Goal: Task Accomplishment & Management: Use online tool/utility

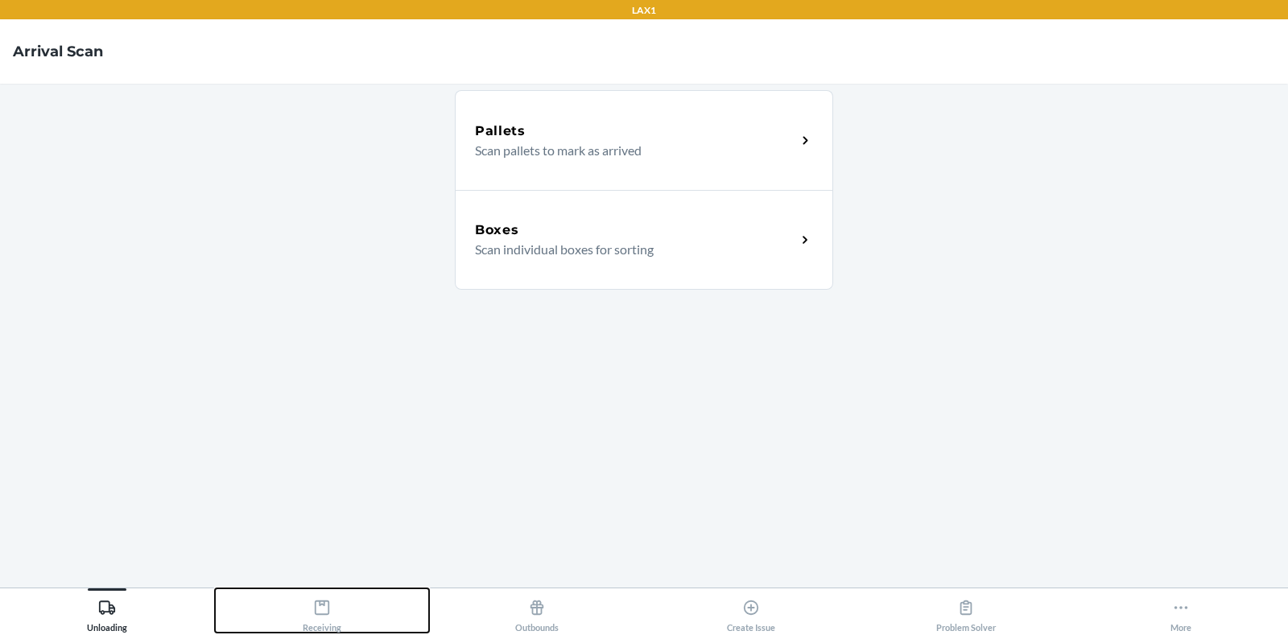
click at [318, 623] on div "Receiving" at bounding box center [322, 612] width 39 height 40
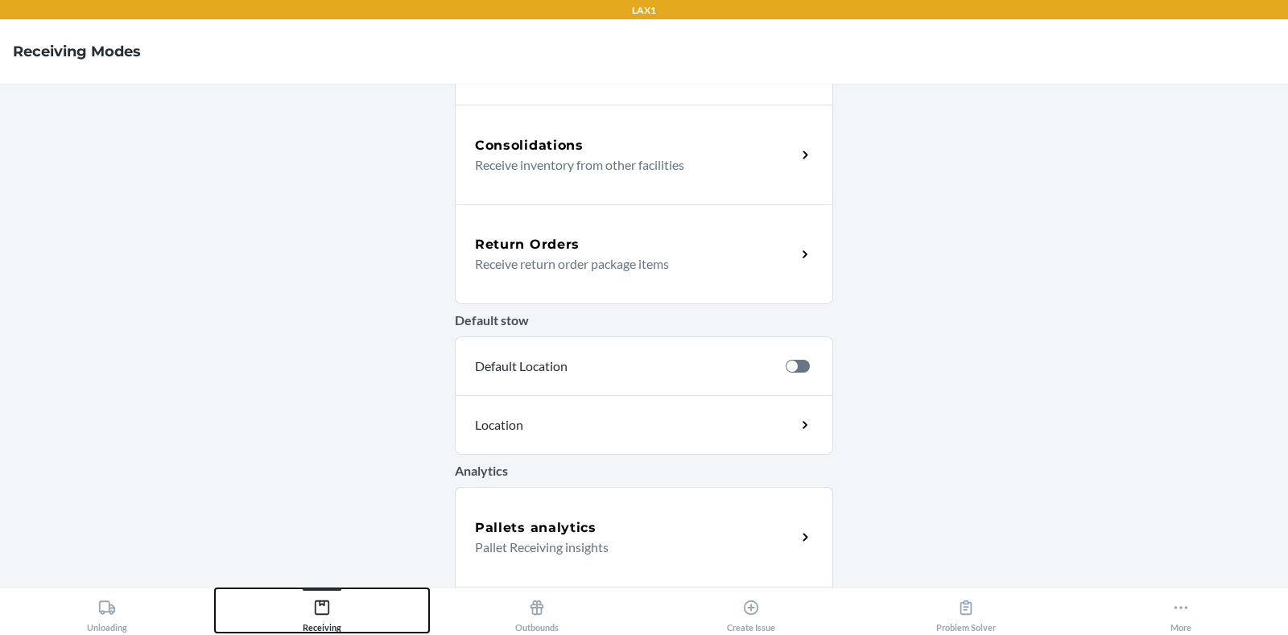
scroll to position [486, 0]
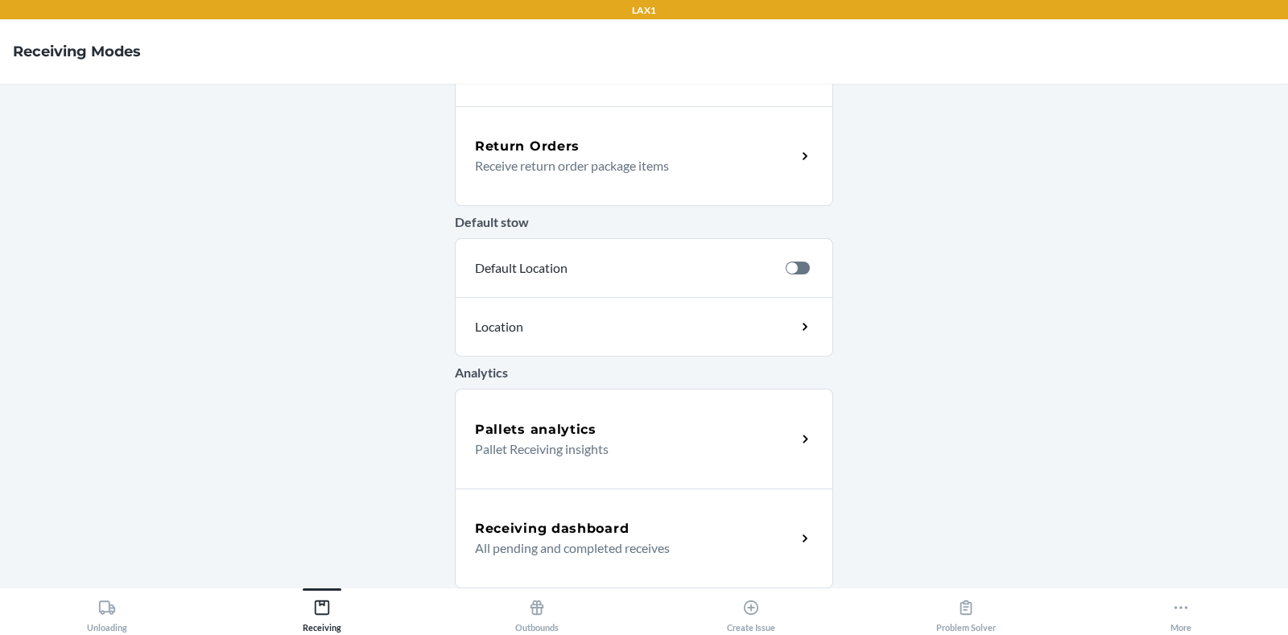
click at [522, 460] on div "Pallets analytics Pallet Receiving insights" at bounding box center [644, 439] width 378 height 100
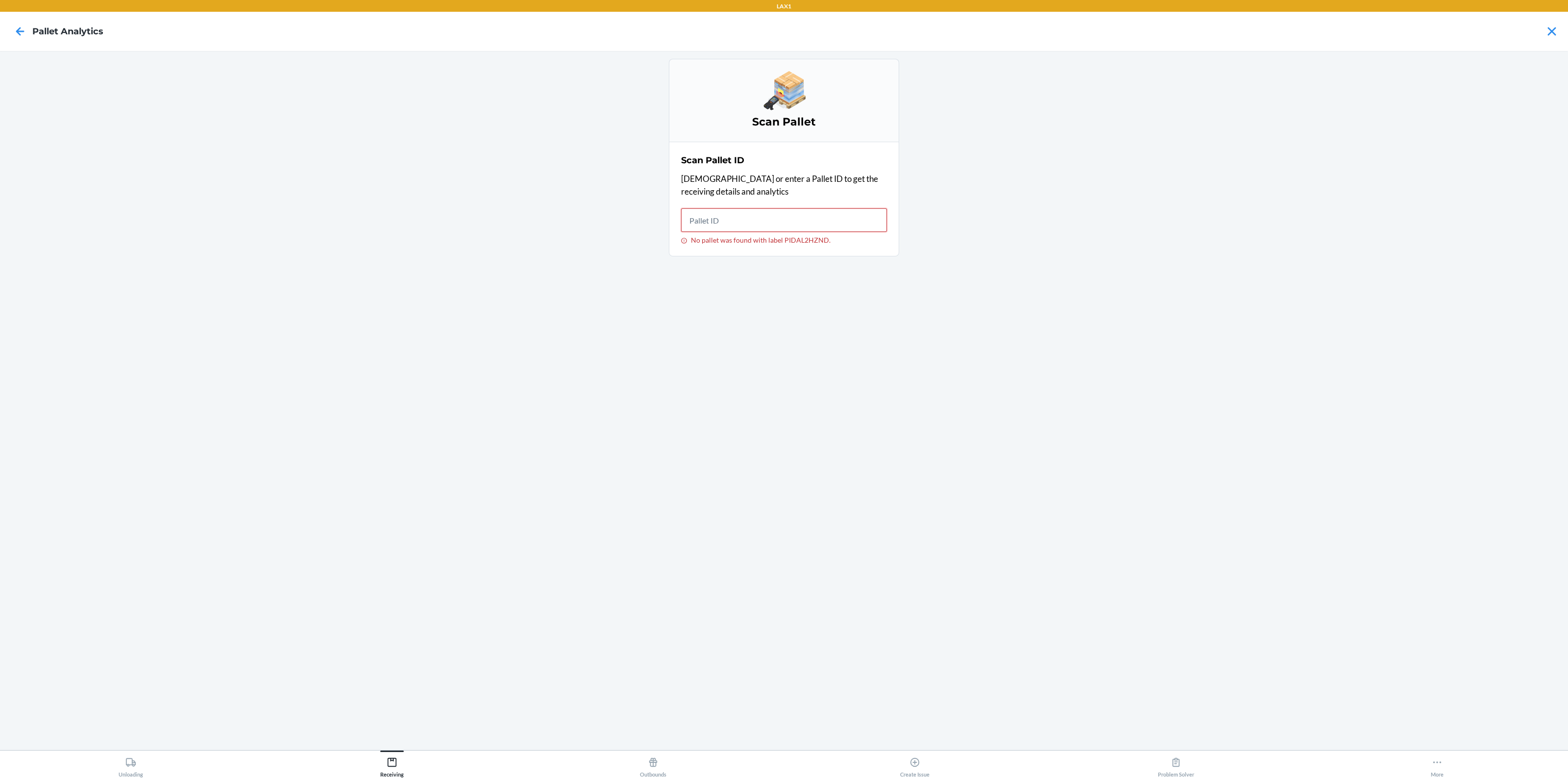
type input "3"
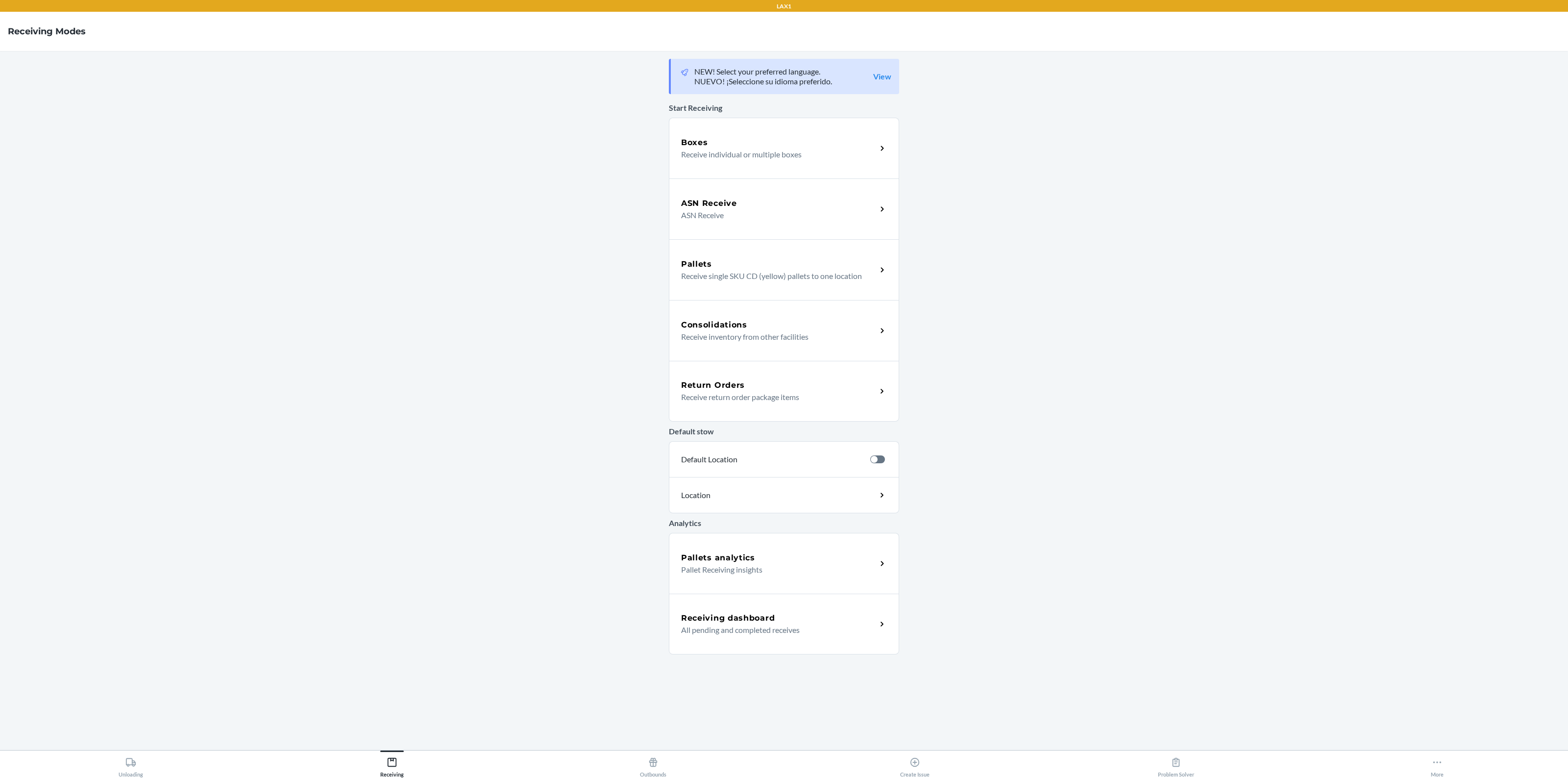
click at [792, 162] on div "Boxes Receive individual or multiple boxes" at bounding box center [784, 148] width 230 height 61
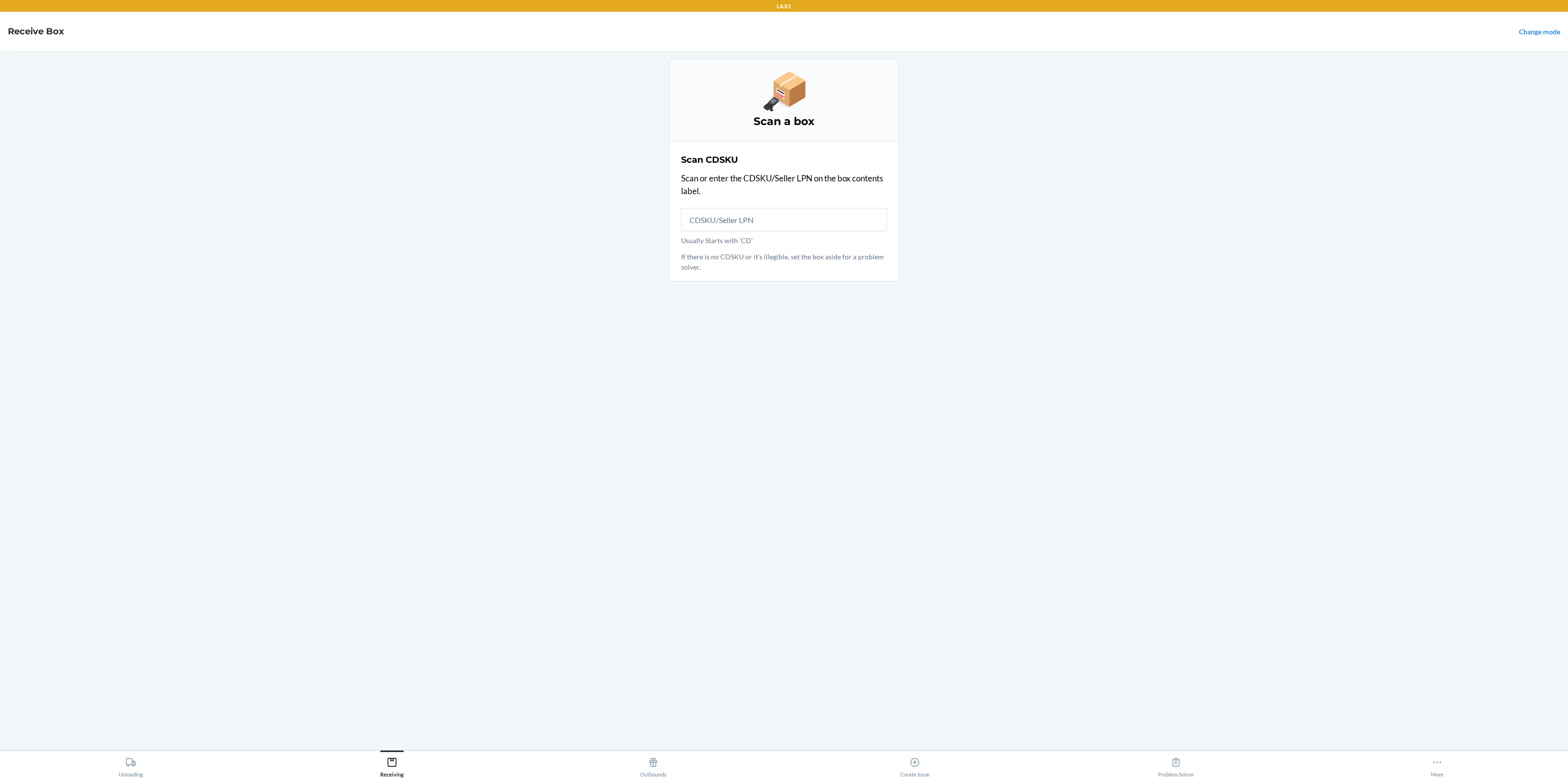
click at [359, 280] on main "Scan a box Scan CDSKU Scan or enter the CDSKU/Seller LPN on the box contents la…" at bounding box center [784, 401] width 1568 height 699
click at [194, 153] on main "Scan a box Scan CDSKU Scan or enter the CDSKU/Seller LPN on the box contents la…" at bounding box center [784, 401] width 1568 height 699
click at [715, 221] on input "Usually Starts with 'CD'" at bounding box center [784, 219] width 206 height 24
click at [718, 222] on input "[URL][DOMAIN_NAME] not found. Please scan a valid CDSKU." at bounding box center [784, 219] width 206 height 24
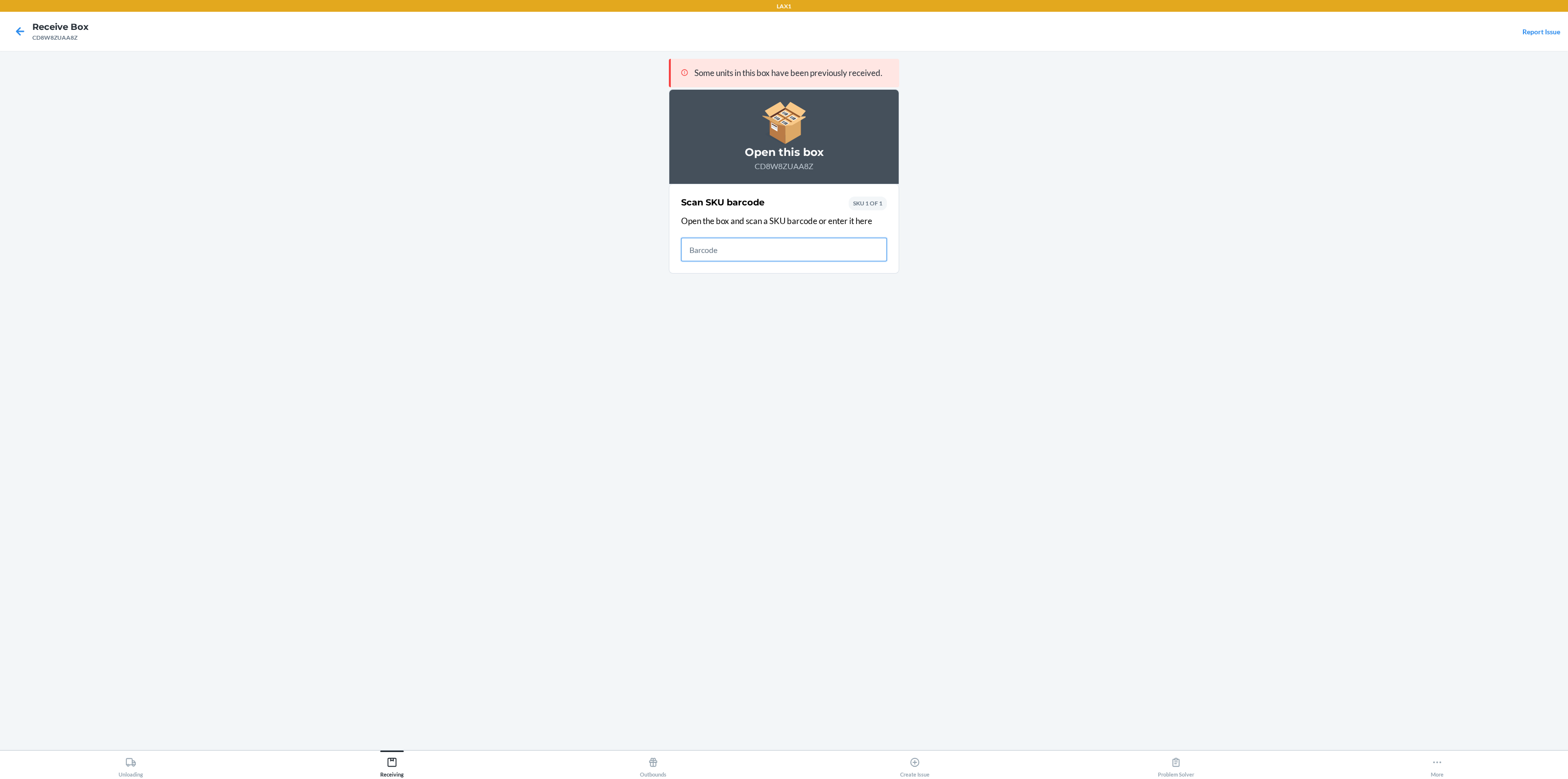
click at [748, 250] on input "text" at bounding box center [784, 249] width 206 height 24
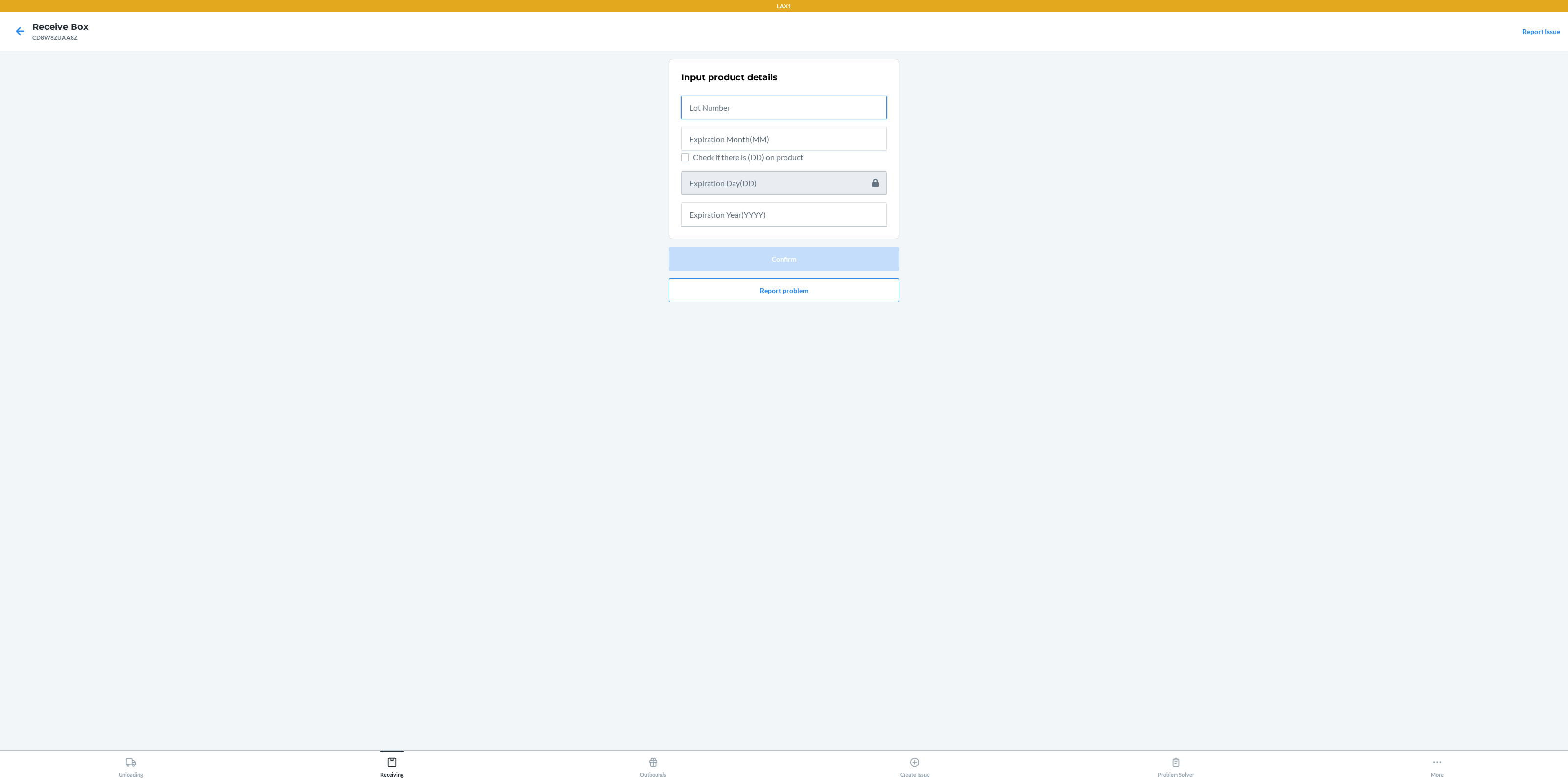
click at [744, 109] on input "text" at bounding box center [784, 107] width 206 height 24
paste input "2507658"
type input "2507658"
click at [751, 136] on input "text" at bounding box center [784, 136] width 206 height 24
type input "07"
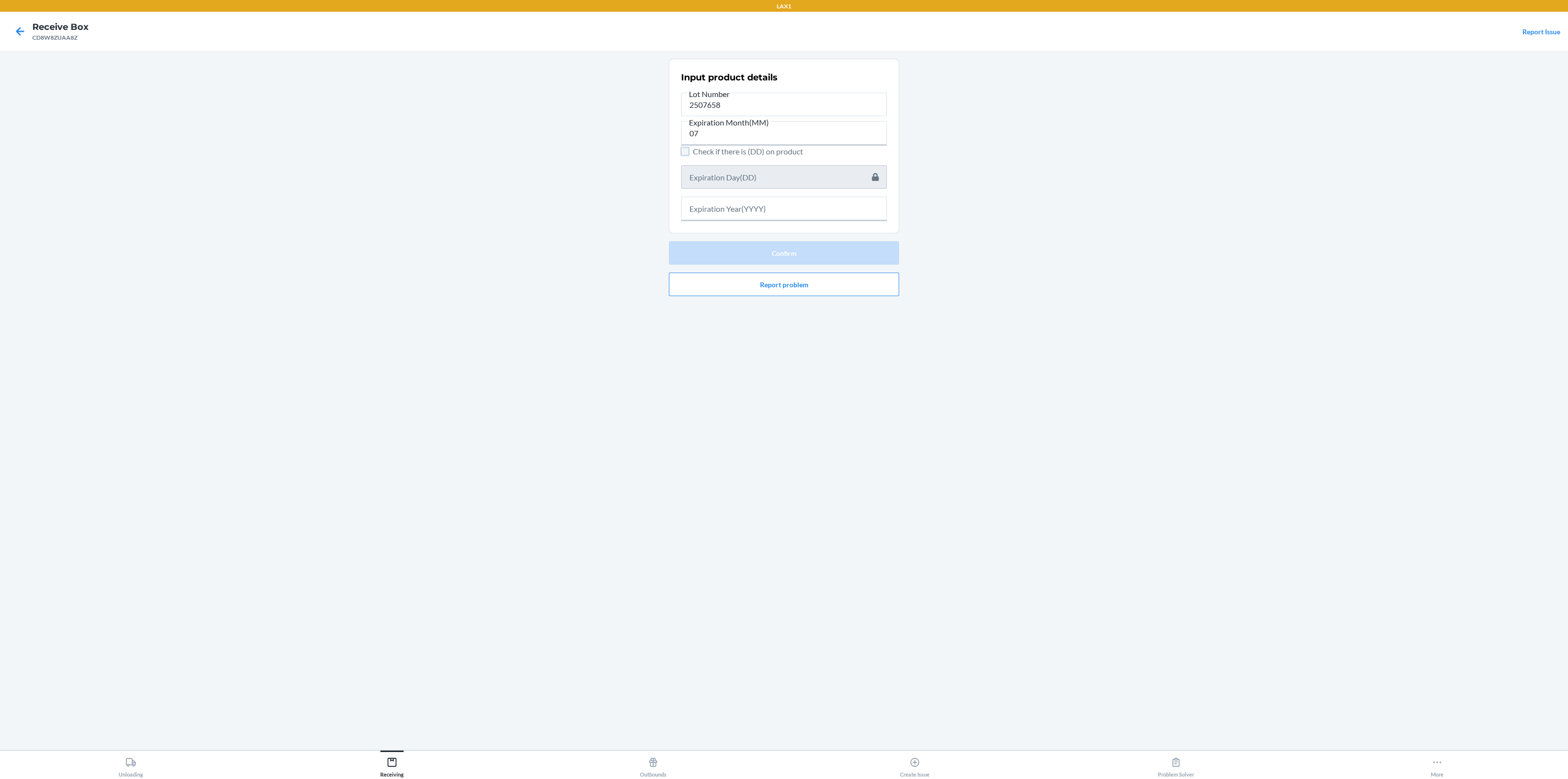
click at [685, 153] on input "Check if there is (DD) on product" at bounding box center [685, 151] width 8 height 8
checkbox input "true"
click at [718, 179] on input "text" at bounding box center [784, 177] width 206 height 24
type input "0"
click at [688, 147] on input "Check if there is (DD) on product" at bounding box center [685, 151] width 8 height 8
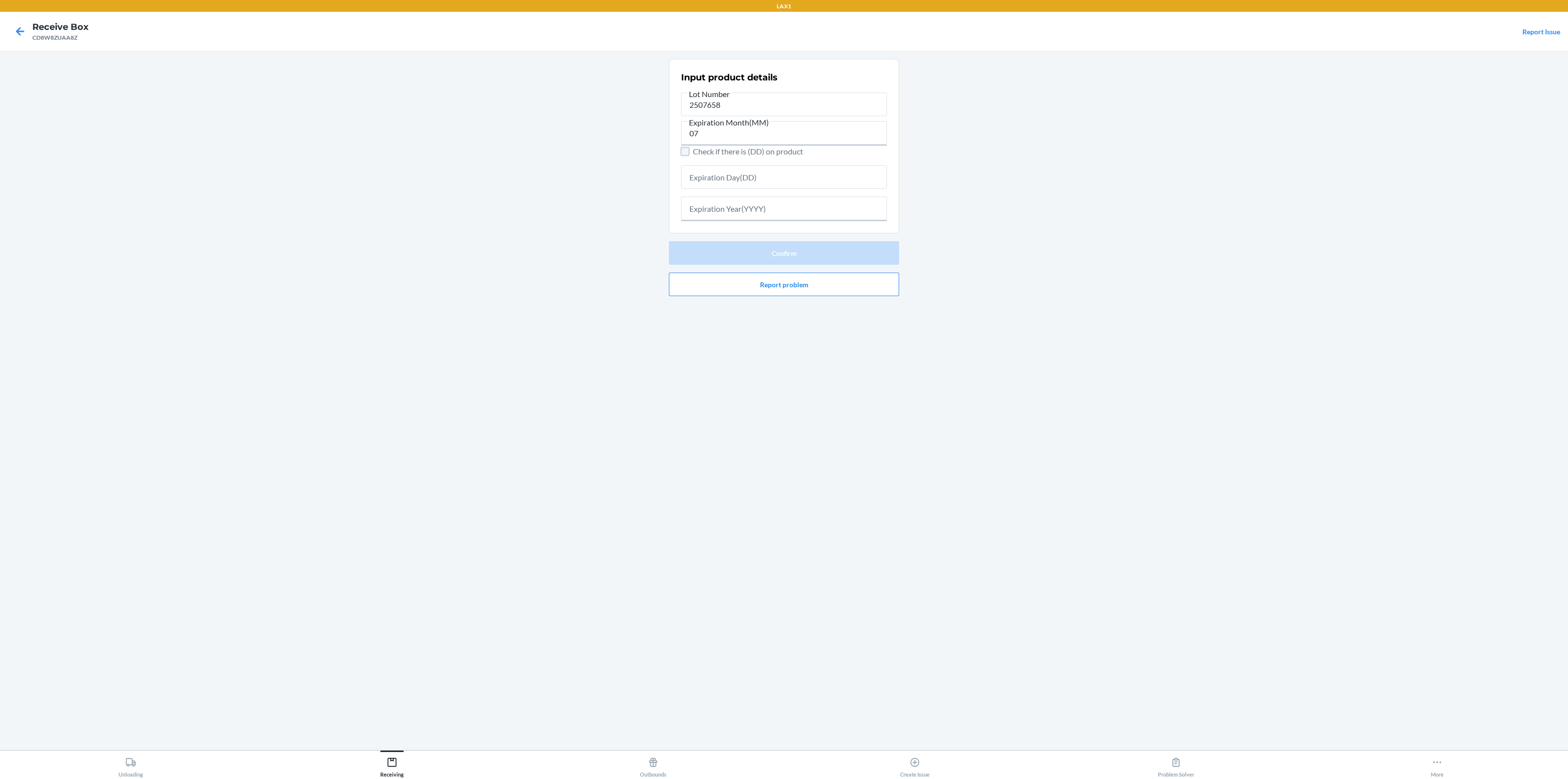
checkbox input "false"
click at [747, 207] on input "text" at bounding box center [784, 208] width 206 height 24
click at [735, 208] on input "text" at bounding box center [784, 208] width 206 height 24
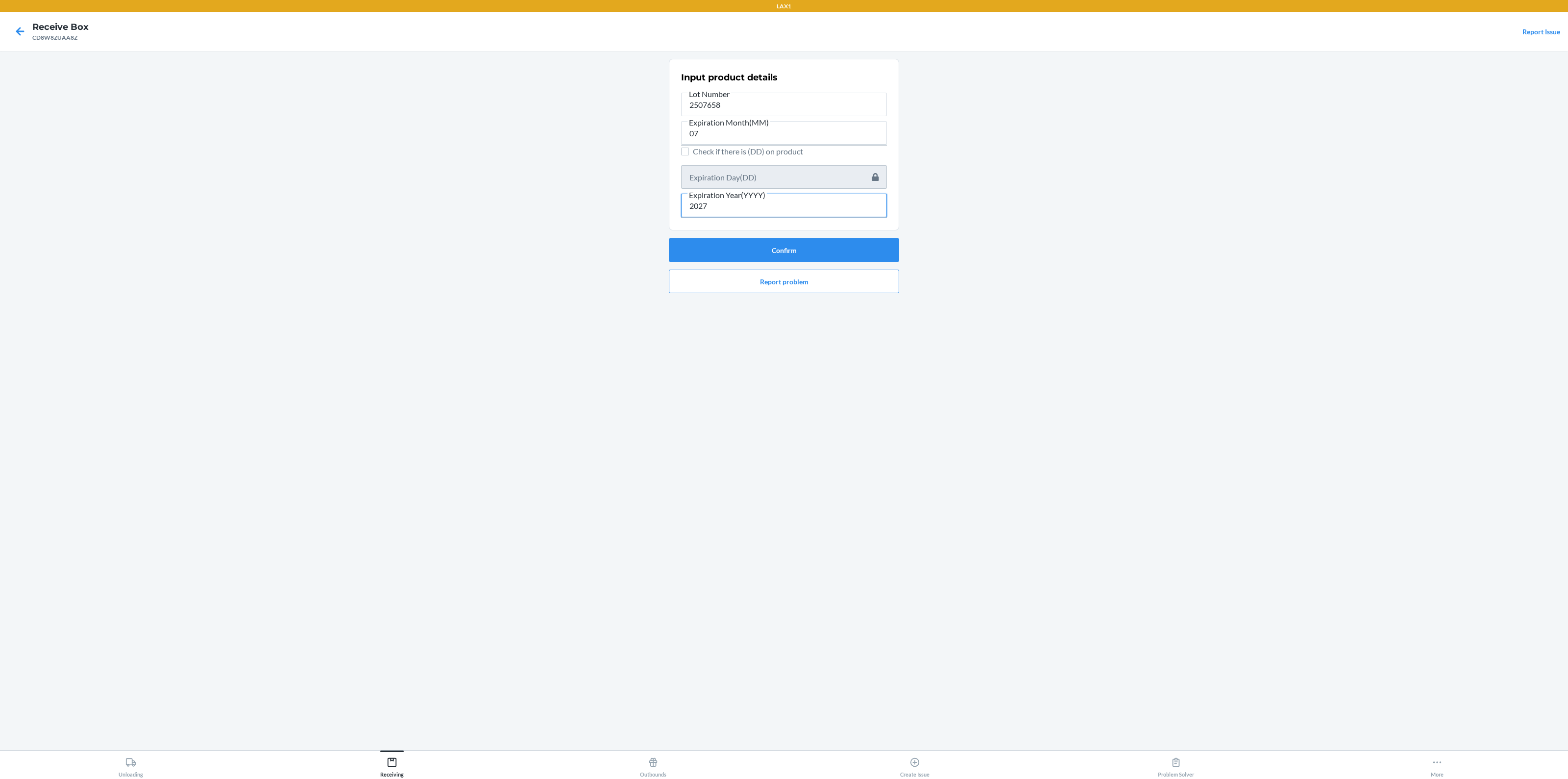
type input "2027"
click at [772, 249] on button "Confirm" at bounding box center [784, 250] width 230 height 24
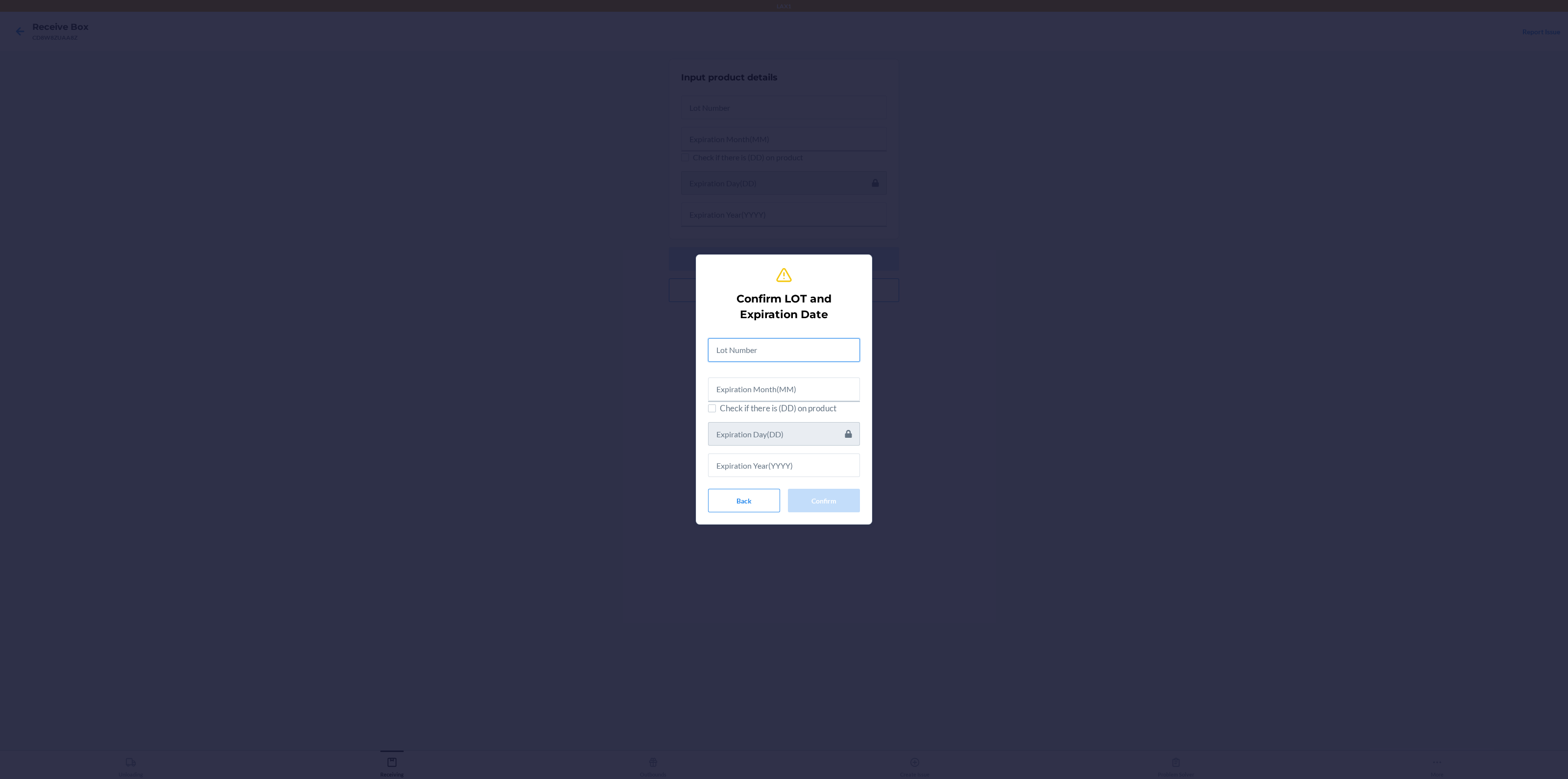
click at [737, 354] on input "text" at bounding box center [784, 350] width 152 height 24
paste input "text"
type input "2507658"
click at [749, 471] on input "text" at bounding box center [784, 464] width 152 height 24
type input "2027"
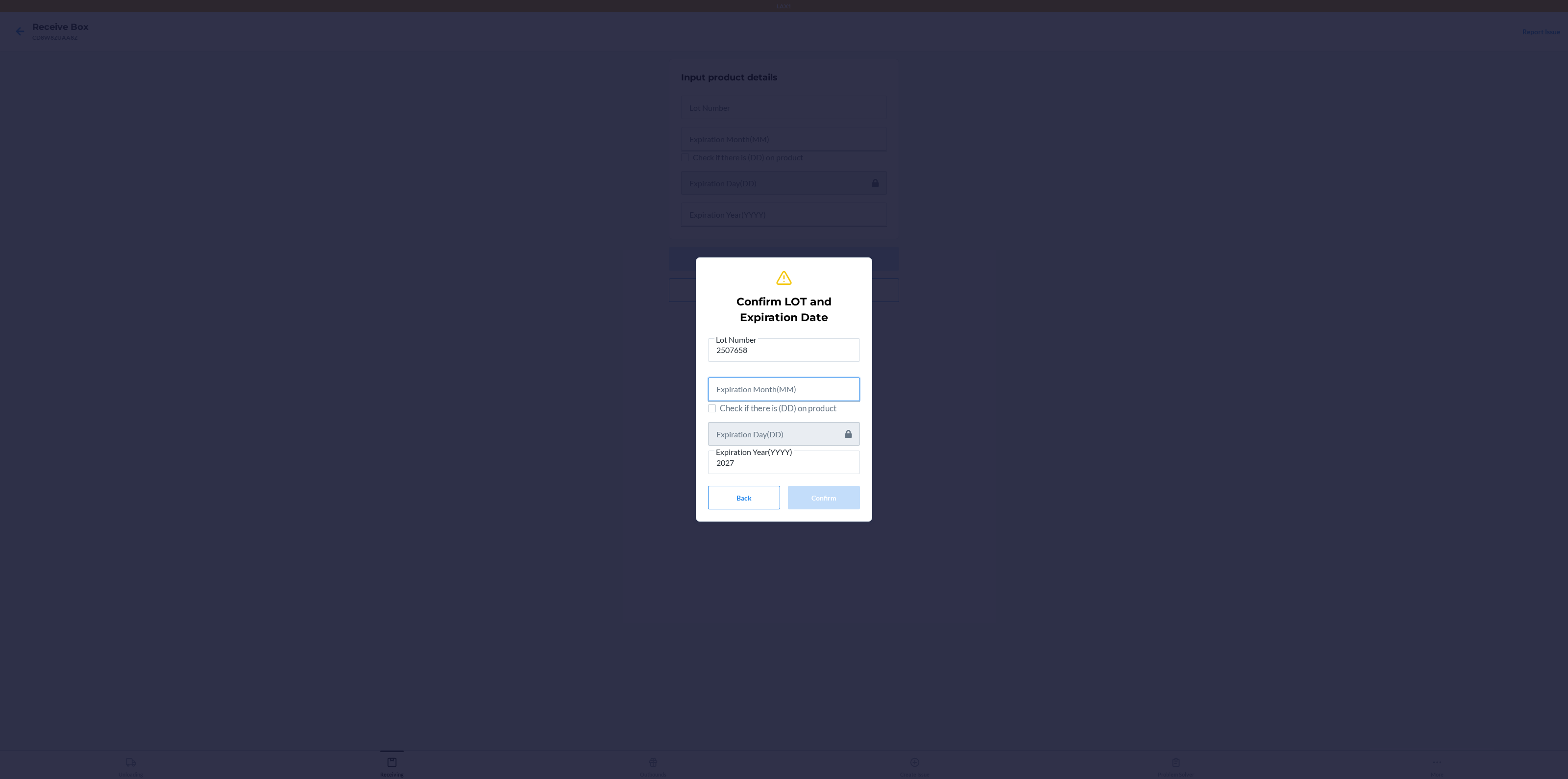
click at [739, 391] on input "text" at bounding box center [784, 389] width 152 height 24
type input "07"
click at [828, 493] on button "Confirm" at bounding box center [824, 496] width 72 height 24
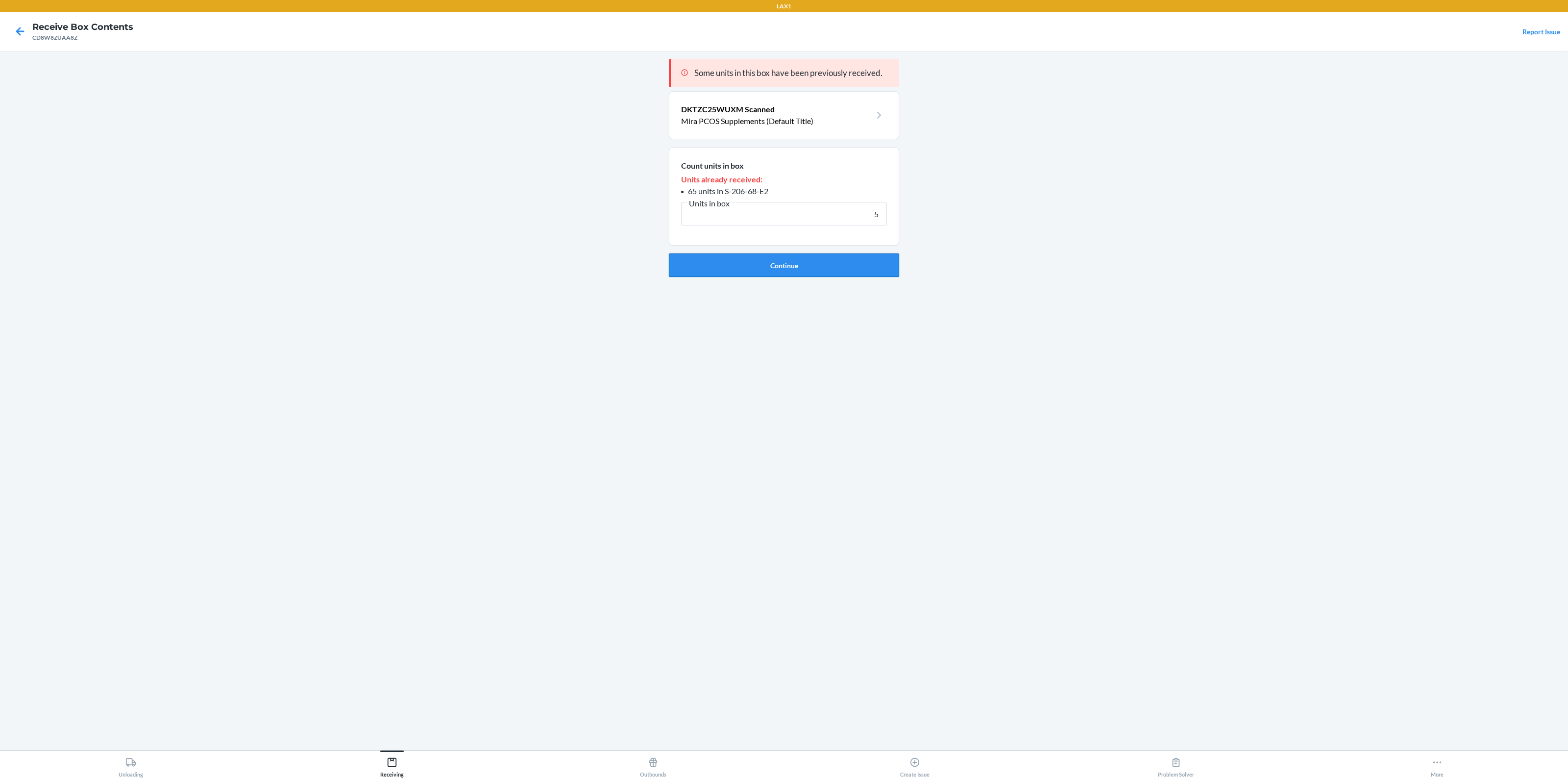
type input "5"
click at [838, 268] on button "Continue" at bounding box center [784, 265] width 230 height 24
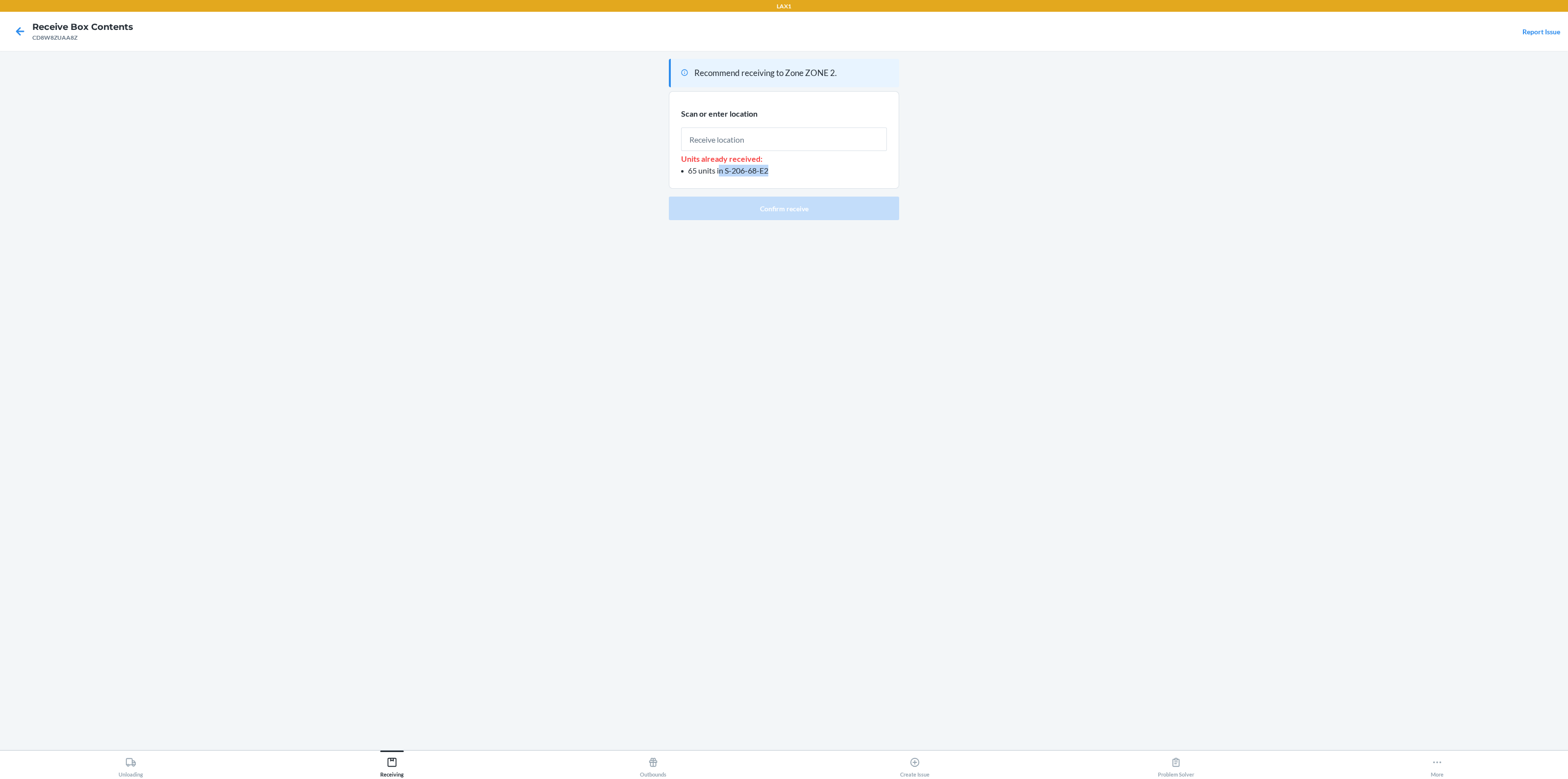
drag, startPoint x: 720, startPoint y: 170, endPoint x: 768, endPoint y: 171, distance: 48.0
click at [768, 171] on span "65 units in S-206-68-E2" at bounding box center [728, 170] width 80 height 9
drag, startPoint x: 763, startPoint y: 170, endPoint x: 740, endPoint y: 169, distance: 23.0
click at [763, 170] on span "65 units in S-206-68-E2" at bounding box center [728, 170] width 80 height 9
click at [728, 170] on span "65 units in S-206-68-E2" at bounding box center [728, 170] width 80 height 9
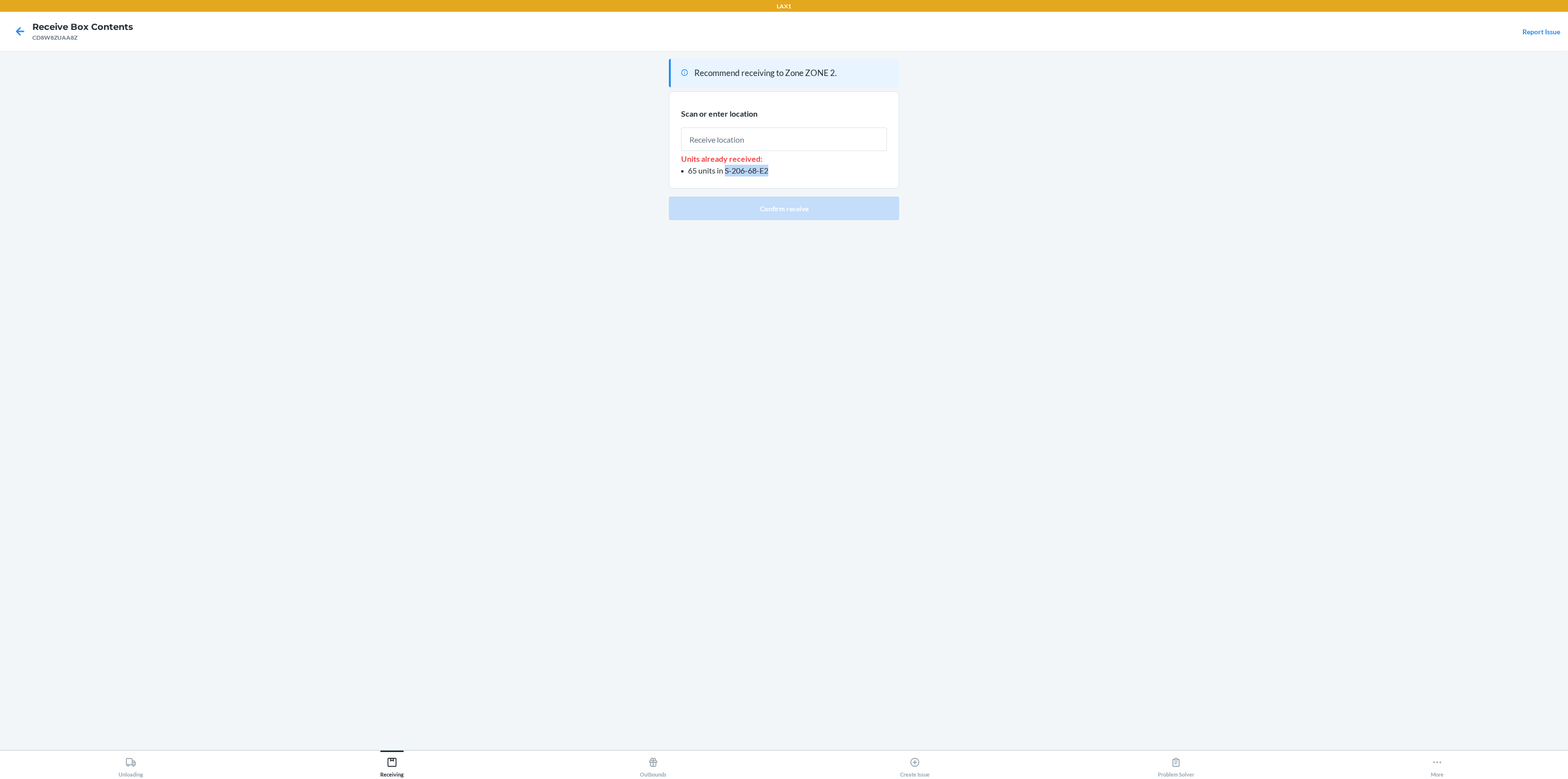
drag, startPoint x: 726, startPoint y: 171, endPoint x: 772, endPoint y: 171, distance: 46.0
click at [772, 171] on li "65 units in S-206-68-E2" at bounding box center [784, 170] width 206 height 12
copy span "S-206-68-E2"
click at [761, 144] on input "text" at bounding box center [784, 139] width 206 height 24
paste input "S-206-68-E2"
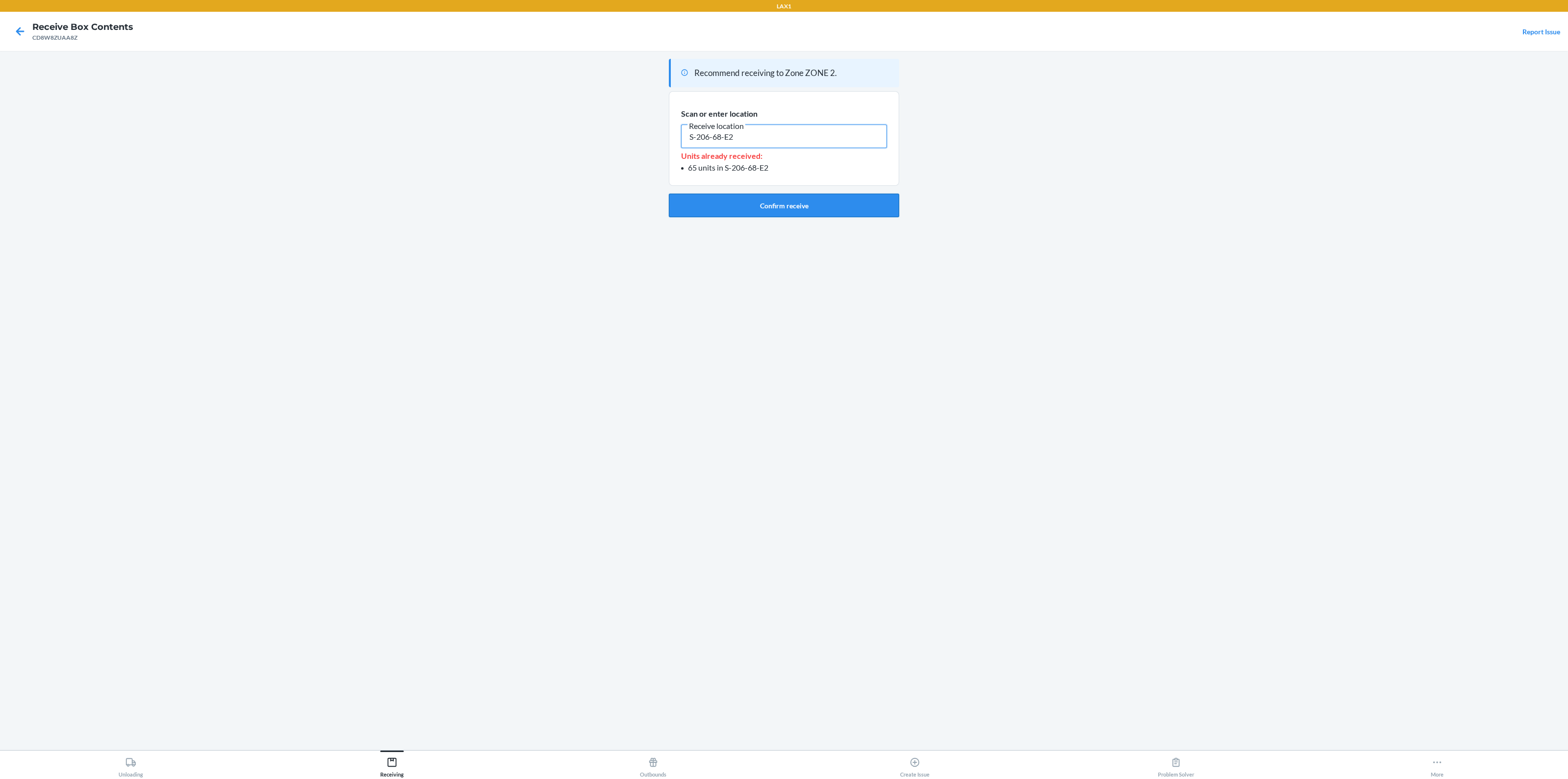
type input "S-206-68-E2"
click at [775, 202] on button "Confirm receive" at bounding box center [784, 205] width 230 height 24
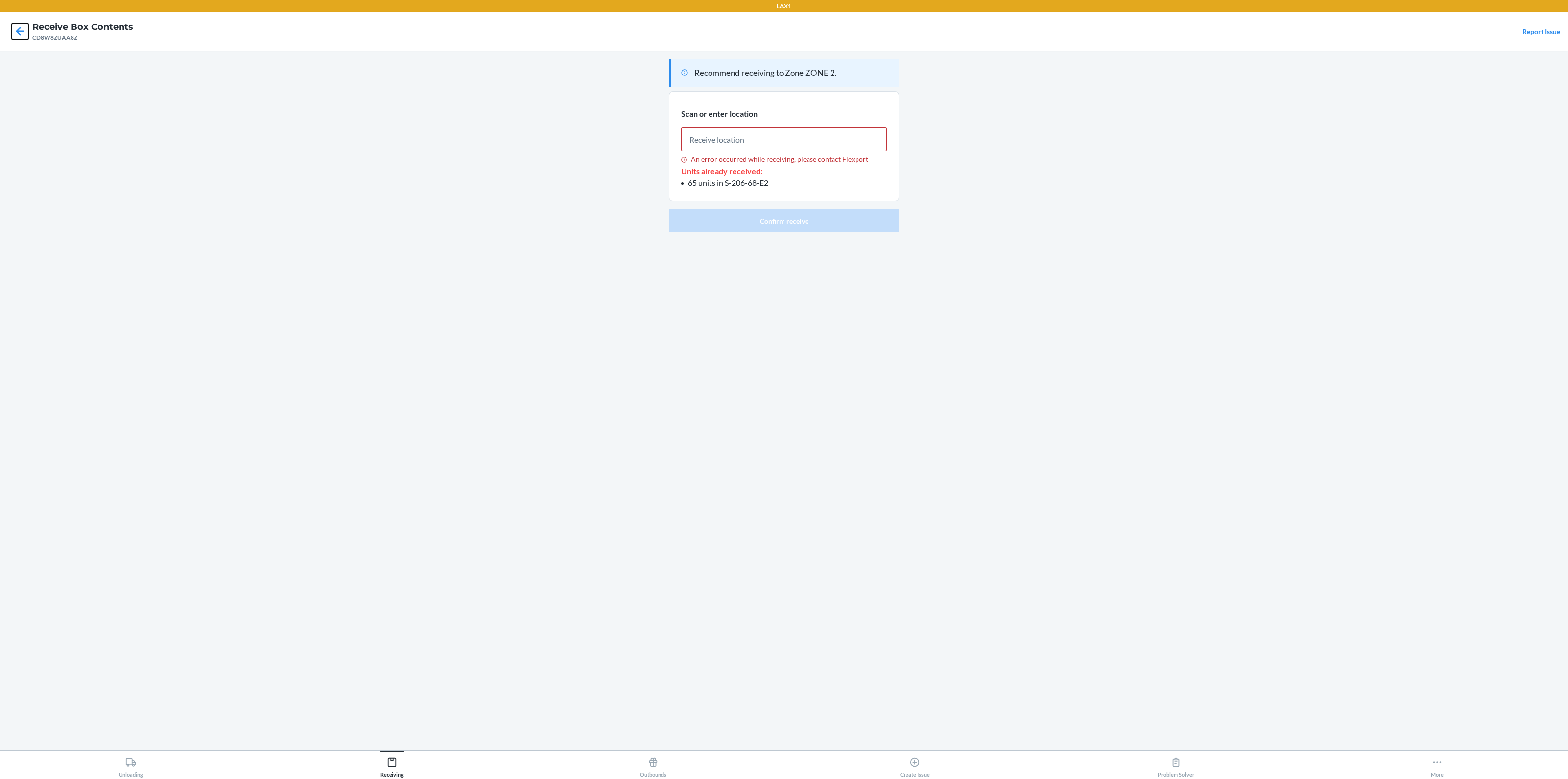
click at [21, 34] on icon at bounding box center [19, 31] width 16 height 16
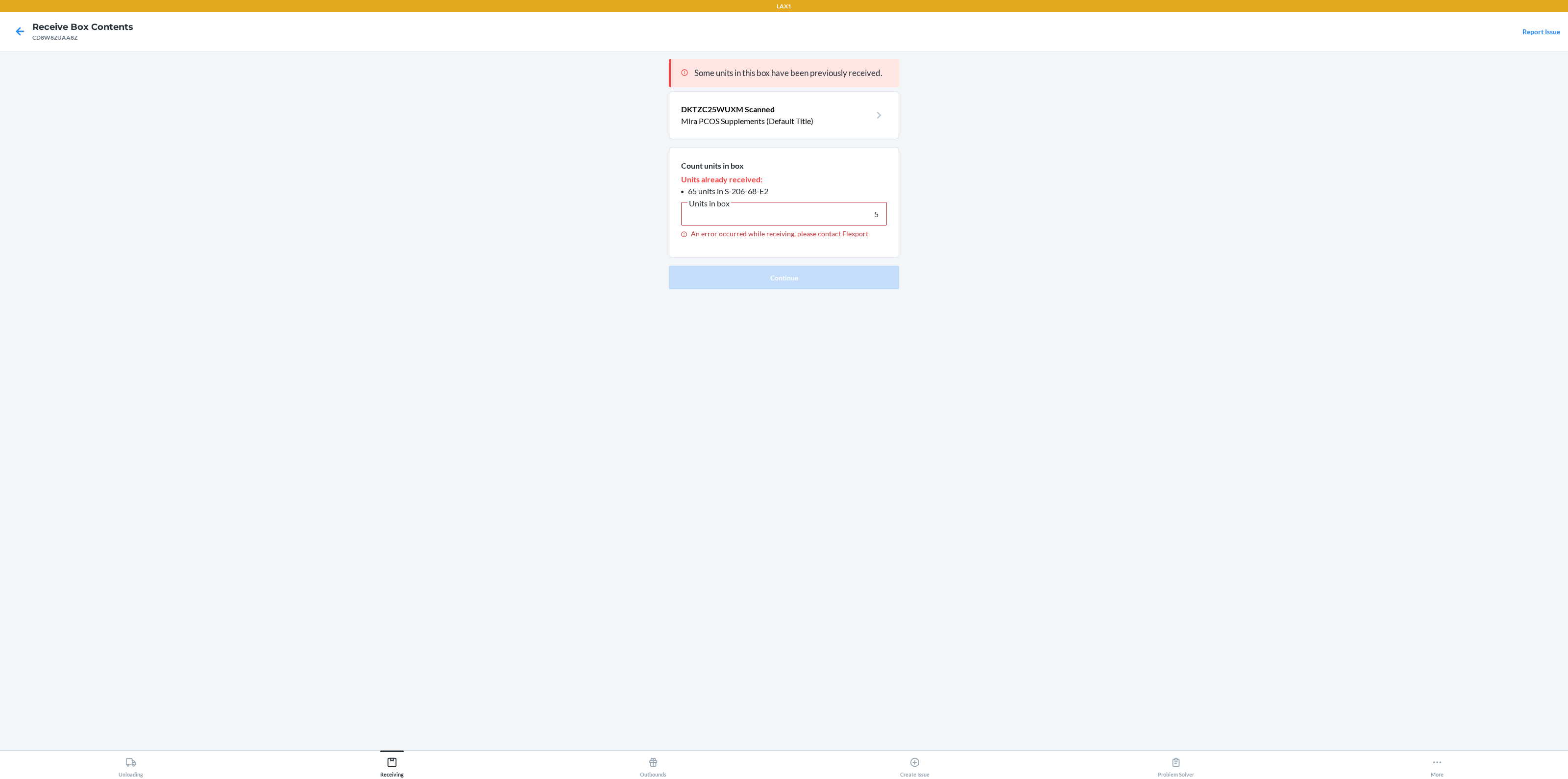
click at [408, 214] on main "Some units in this box have been previously received. DKTZC25WUXM Scanned Mira …" at bounding box center [784, 401] width 1568 height 699
click at [15, 33] on icon at bounding box center [19, 31] width 16 height 16
